Goal: Find specific page/section: Find specific page/section

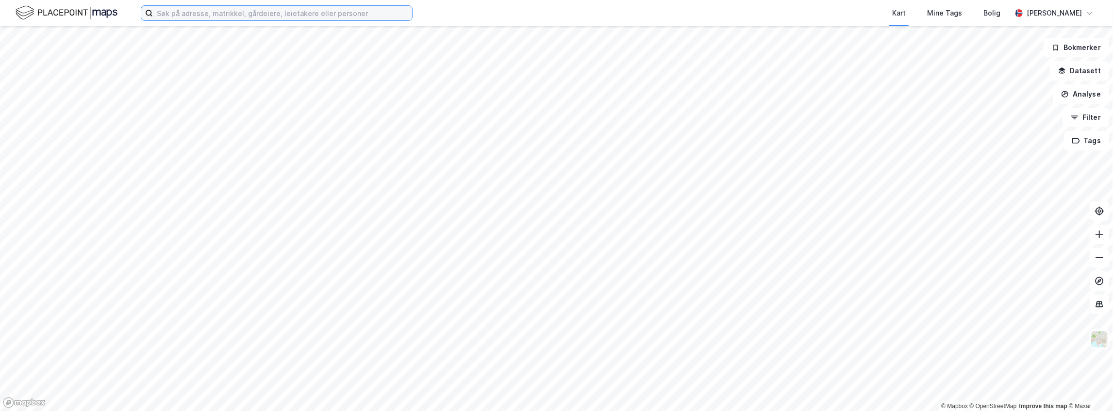
click at [196, 18] on input at bounding box center [282, 13] width 259 height 15
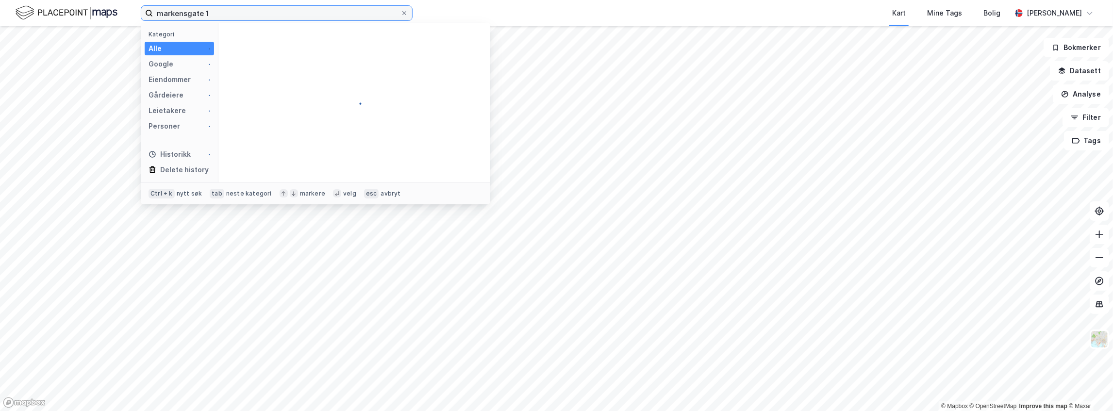
type input "[STREET_ADDRESS]"
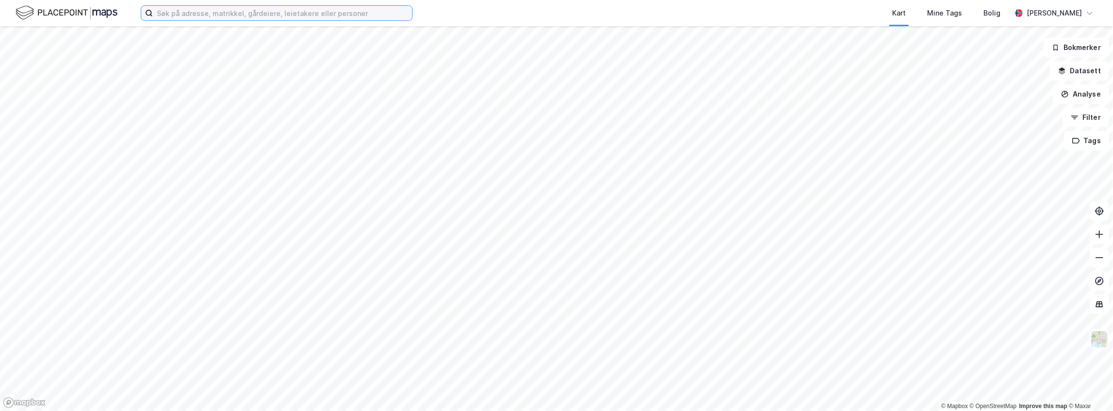
click at [311, 13] on input at bounding box center [282, 13] width 259 height 15
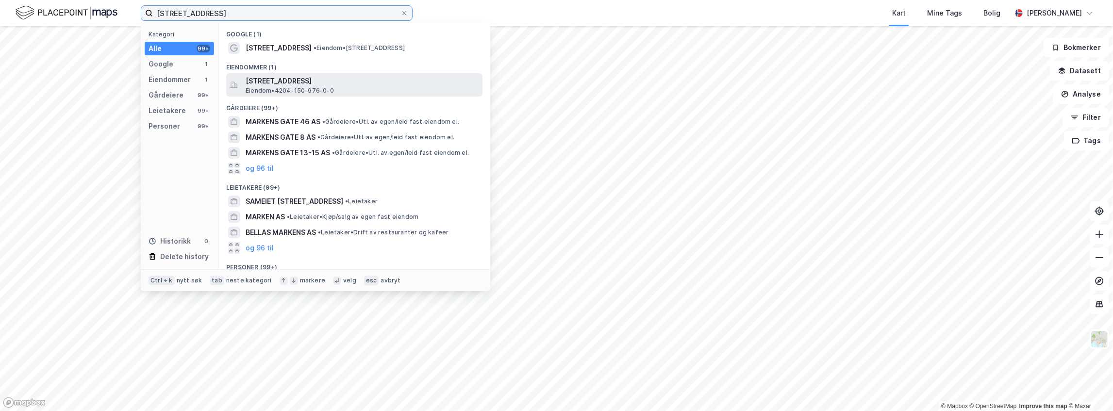
type input "[STREET_ADDRESS]"
click at [290, 84] on span "[STREET_ADDRESS]" at bounding box center [362, 81] width 233 height 12
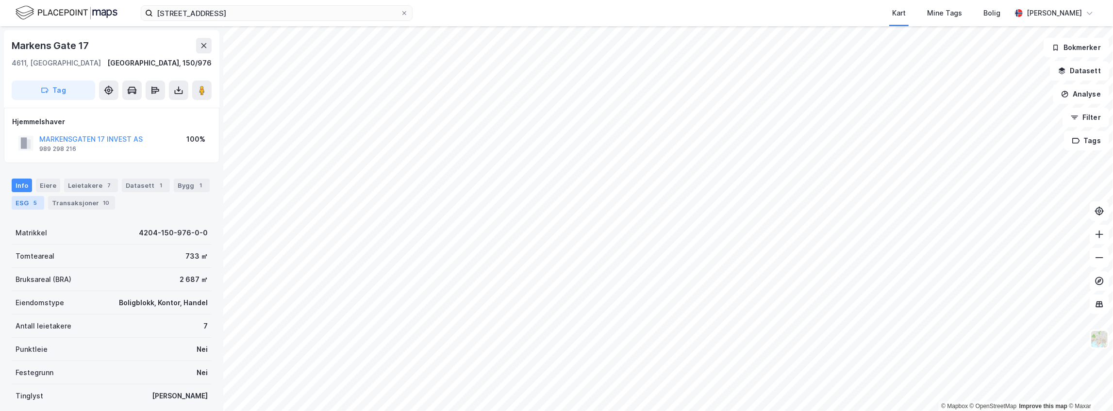
click at [25, 203] on div "ESG 5" at bounding box center [28, 203] width 33 height 14
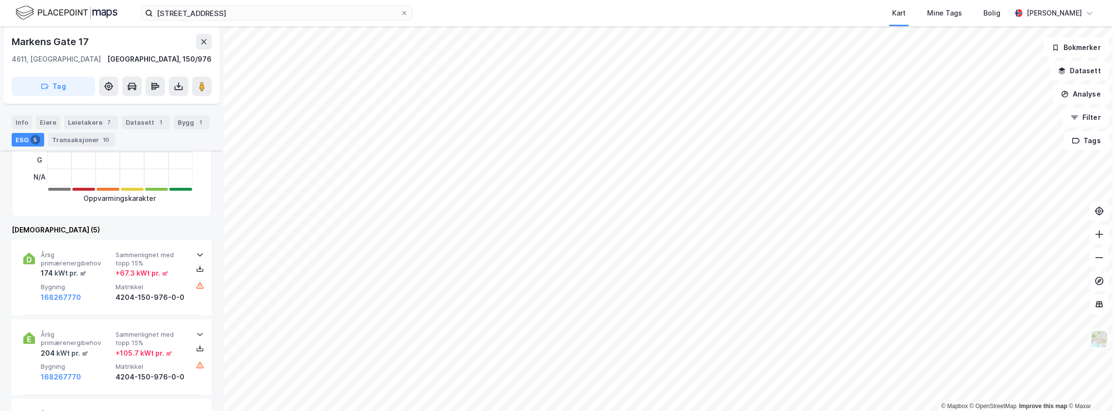
scroll to position [217, 0]
click at [197, 266] on icon at bounding box center [200, 268] width 8 height 8
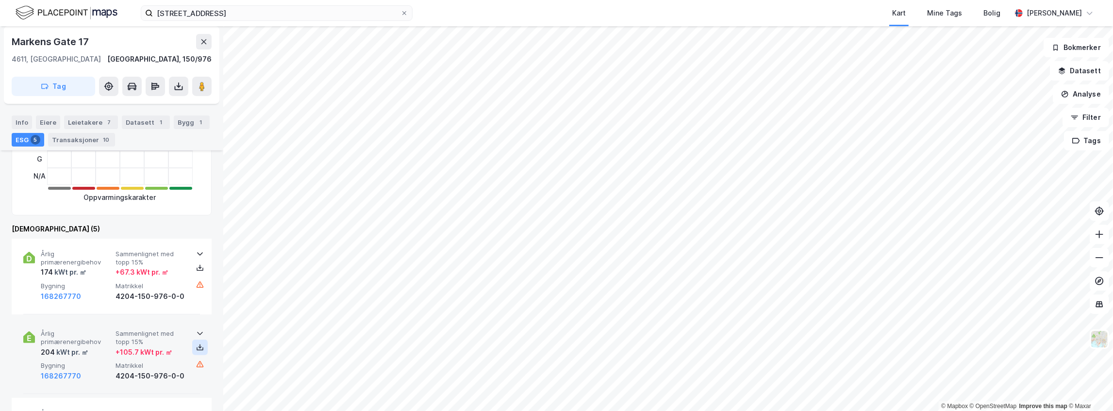
click at [200, 346] on icon at bounding box center [200, 346] width 1 height 4
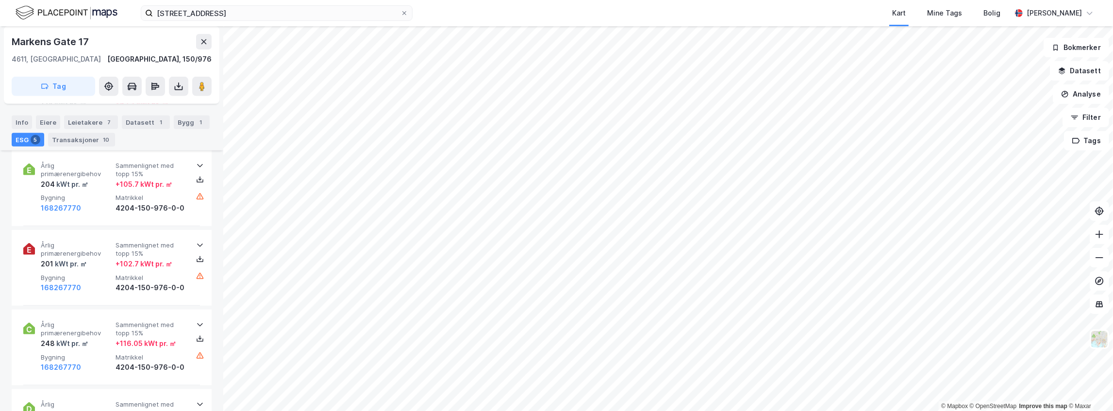
scroll to position [393, 0]
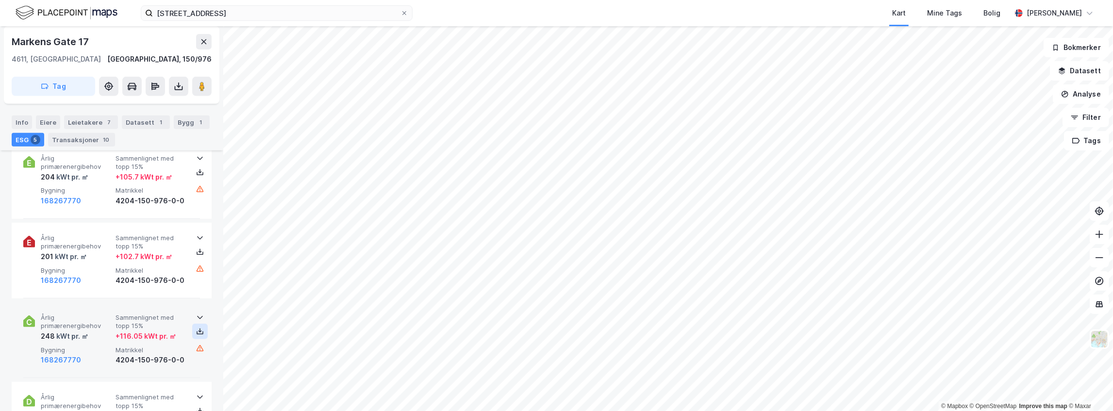
click at [198, 331] on icon at bounding box center [200, 332] width 8 height 8
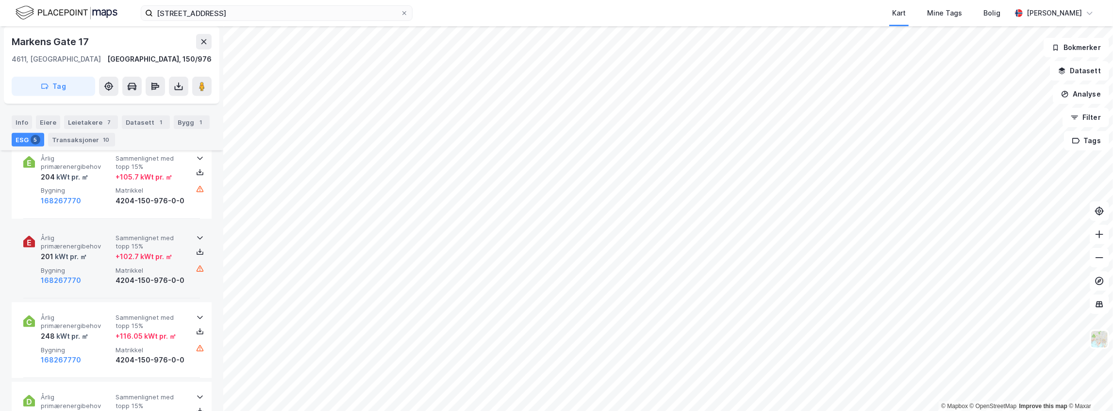
drag, startPoint x: 196, startPoint y: 251, endPoint x: 207, endPoint y: 267, distance: 19.5
click at [196, 251] on icon at bounding box center [200, 252] width 8 height 8
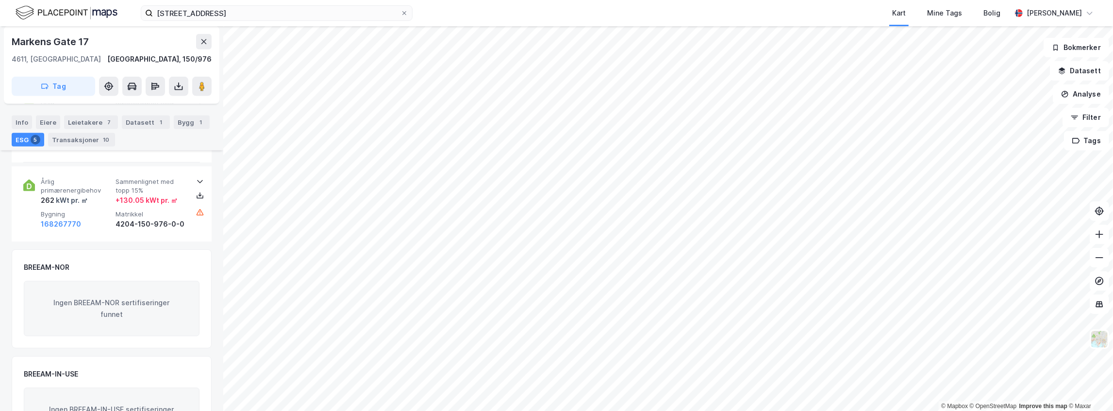
scroll to position [601, 0]
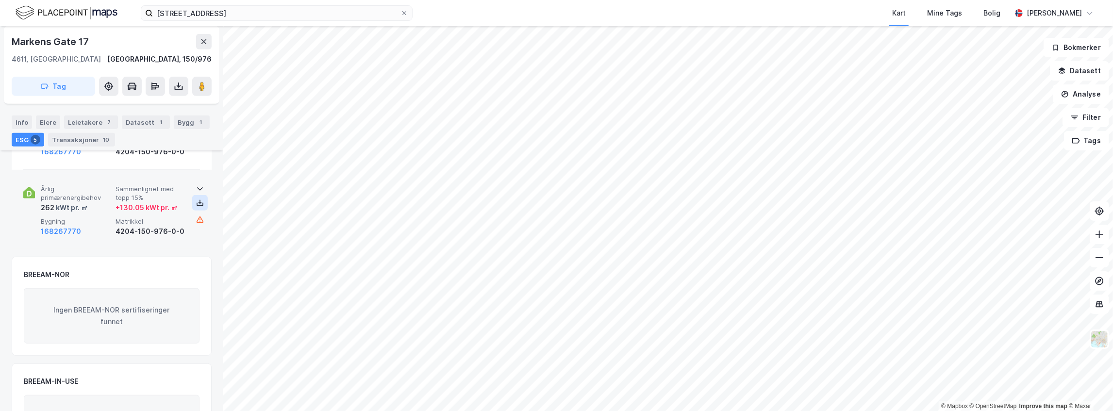
click at [198, 199] on icon at bounding box center [200, 203] width 8 height 8
